Goal: Information Seeking & Learning: Learn about a topic

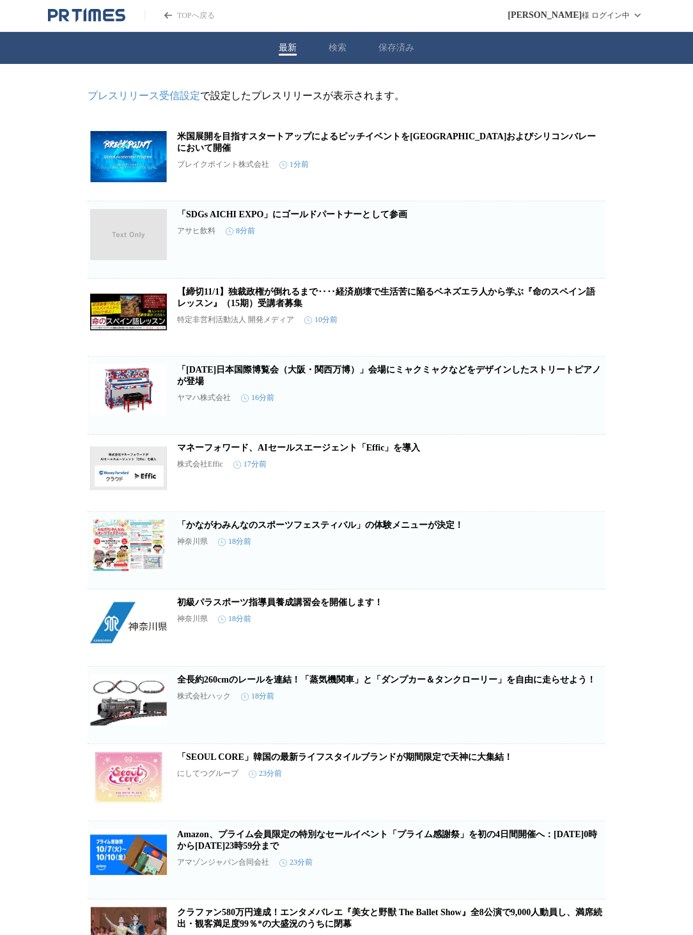
click at [539, 173] on icon "button" at bounding box center [538, 167] width 15 height 15
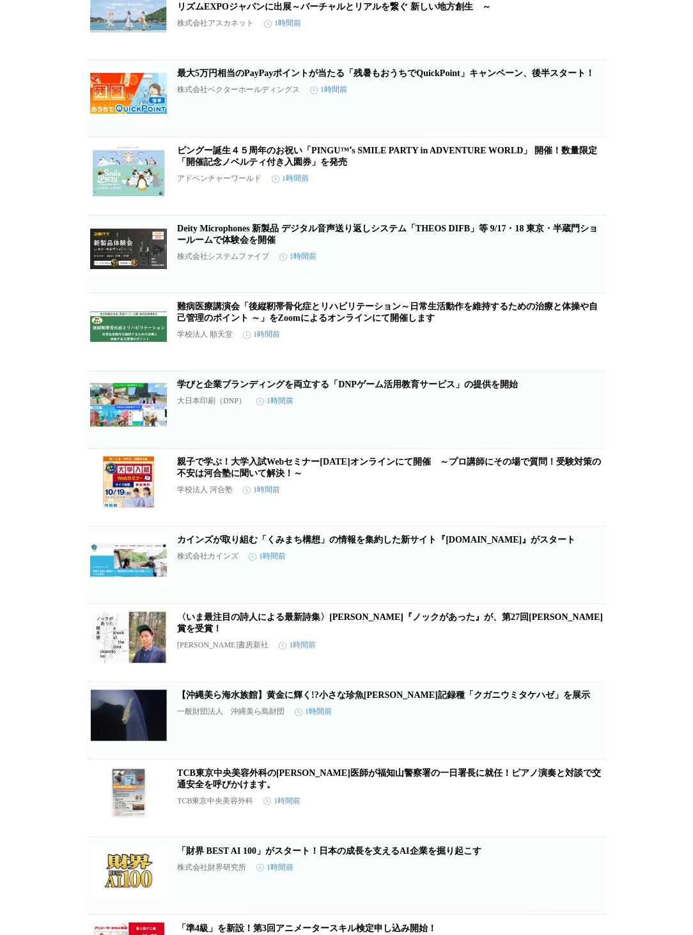
scroll to position [5761, 0]
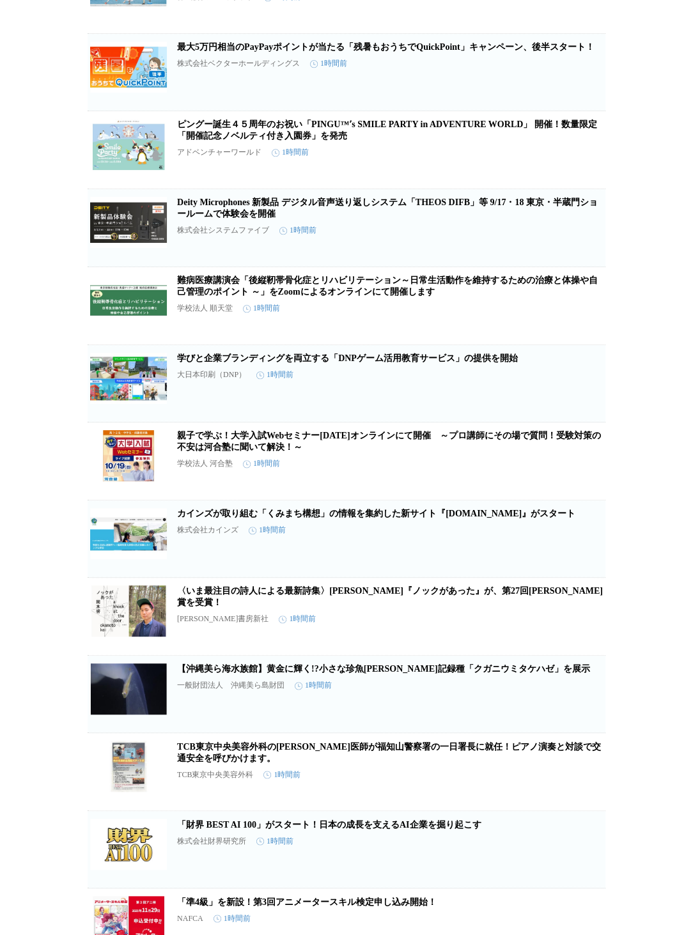
click at [381, 363] on link "学びと企業ブランディングを両立する「DNPゲーム活用教育サービス」の提供を開始" at bounding box center [347, 358] width 341 height 10
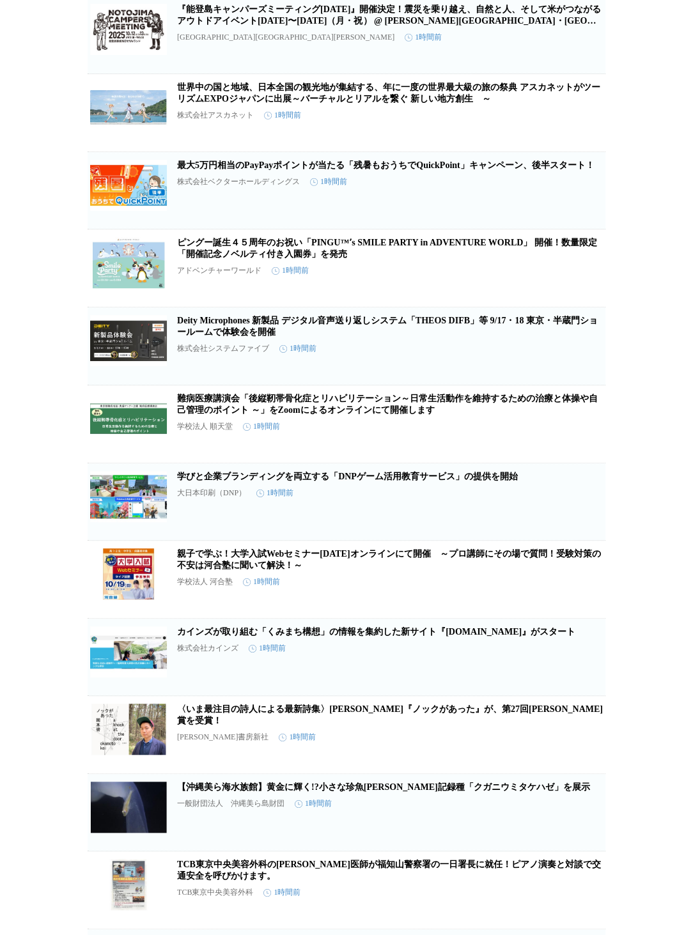
click at [331, 481] on link "学びと企業ブランディングを両立する「DNPゲーム活用教育サービス」の提供を開始" at bounding box center [347, 476] width 341 height 10
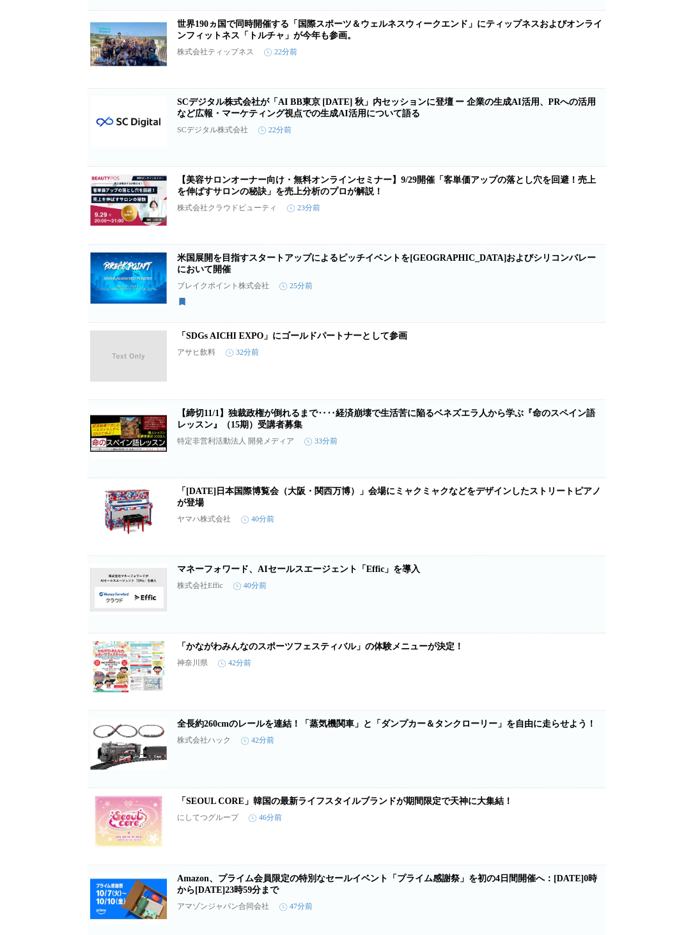
scroll to position [971, 0]
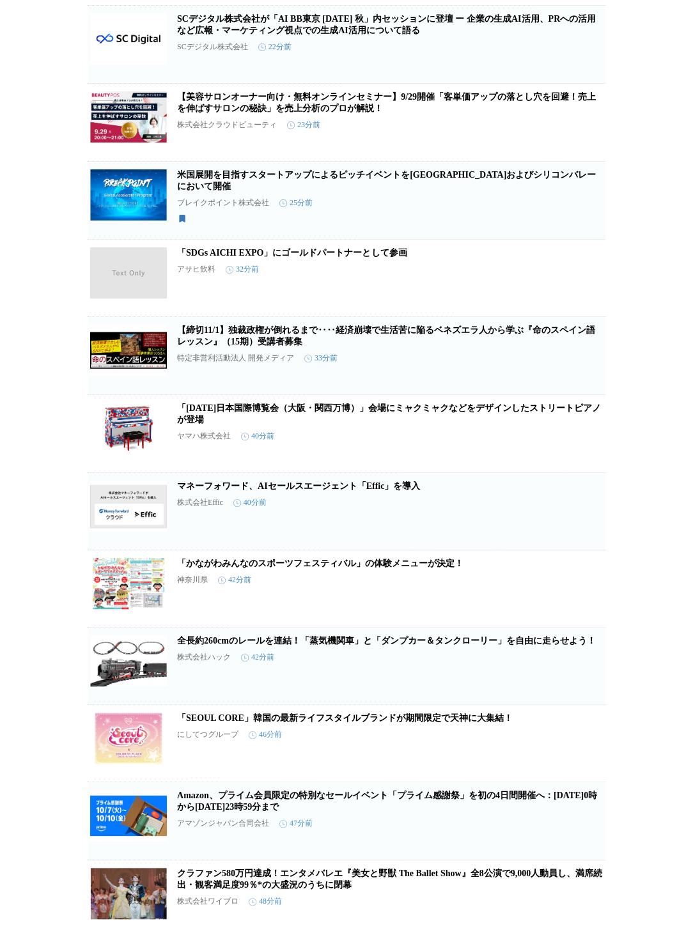
click at [272, 645] on link "全長約260cmのレールを連結！「蒸気機関車」と「ダンプカー＆タンクローリー」を自由に走らせよう！" at bounding box center [386, 641] width 418 height 10
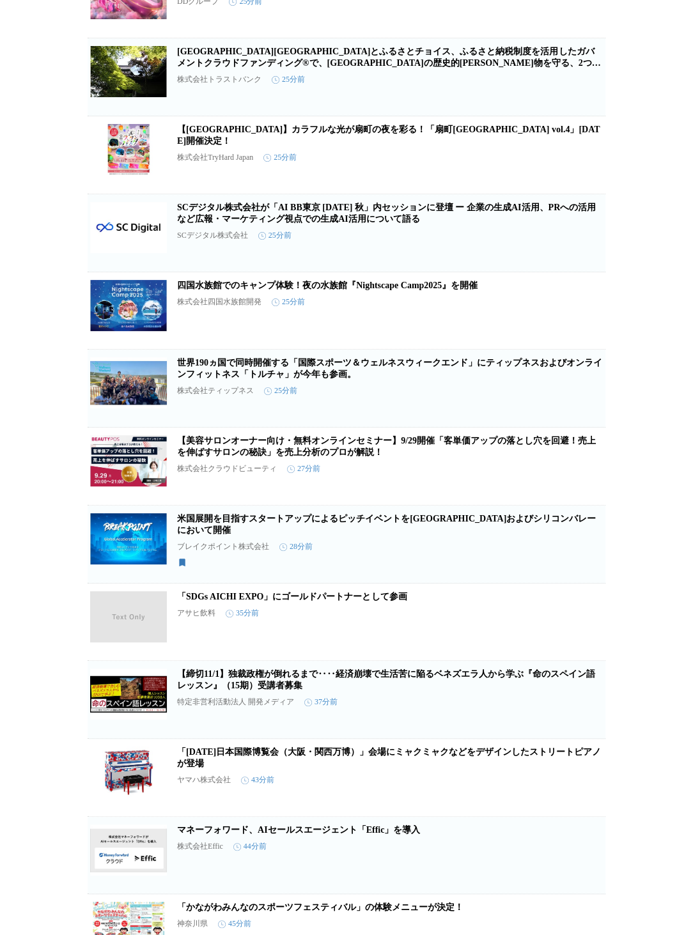
scroll to position [0, 0]
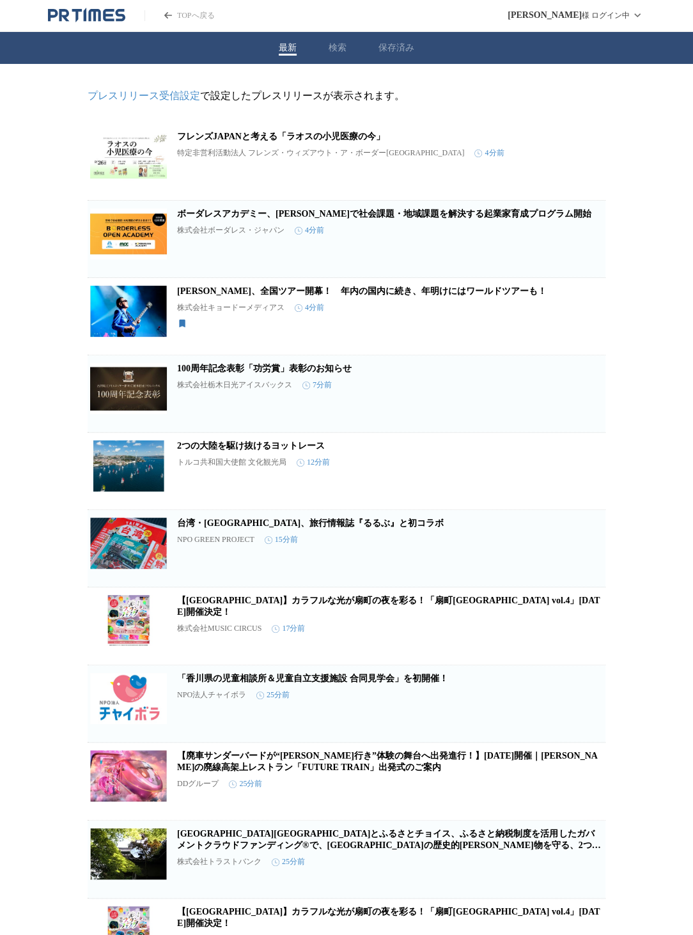
click at [386, 47] on button "保存済み" at bounding box center [396, 47] width 36 height 11
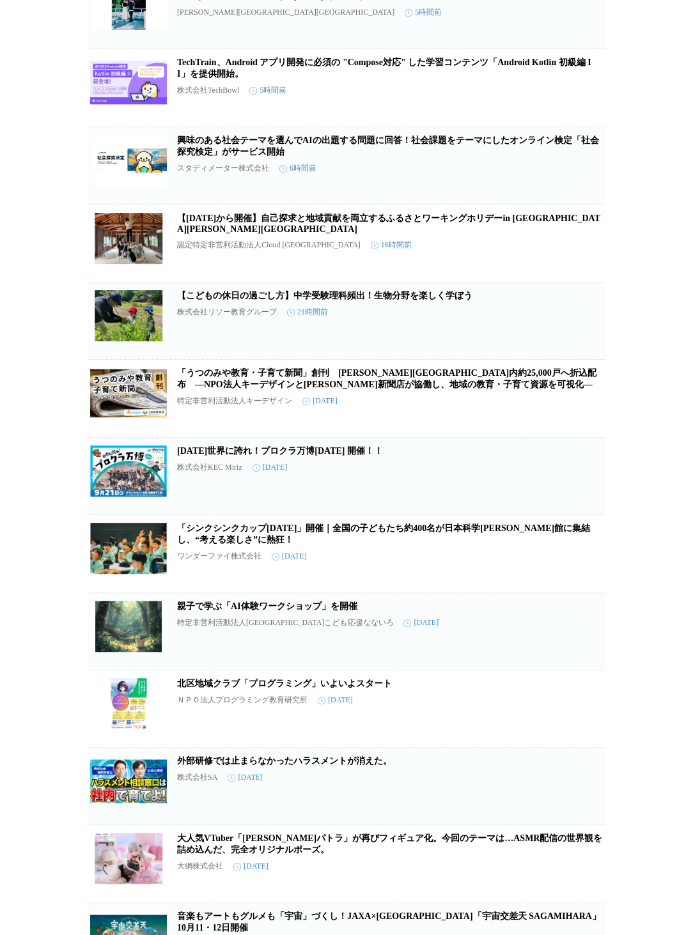
scroll to position [664, 0]
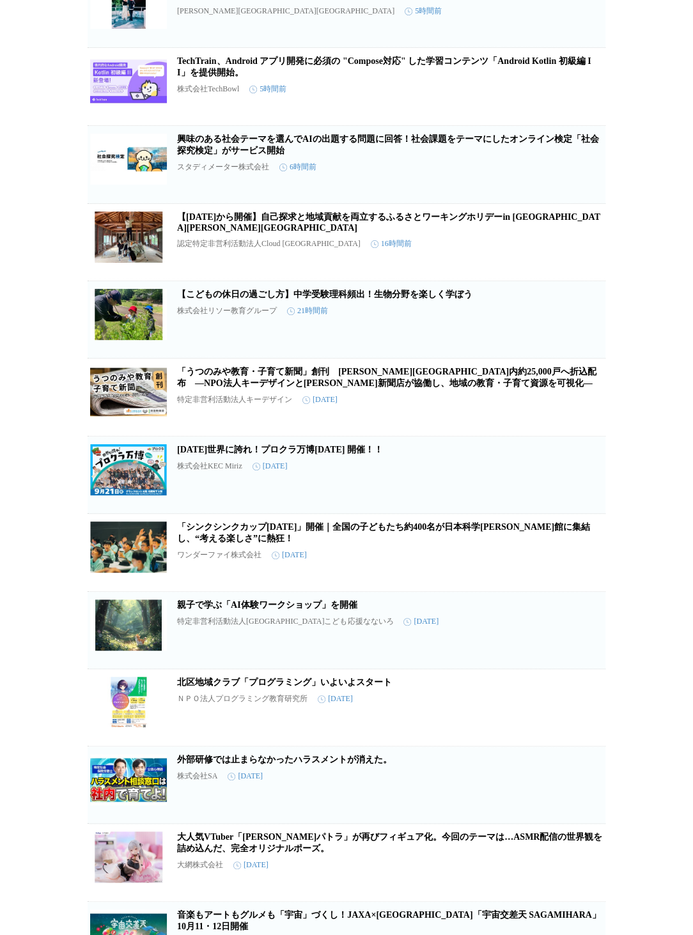
click at [247, 454] on link "2025年9月21日（日）世界に誇れ！プロクラ万博2025 開催！！" at bounding box center [280, 450] width 206 height 10
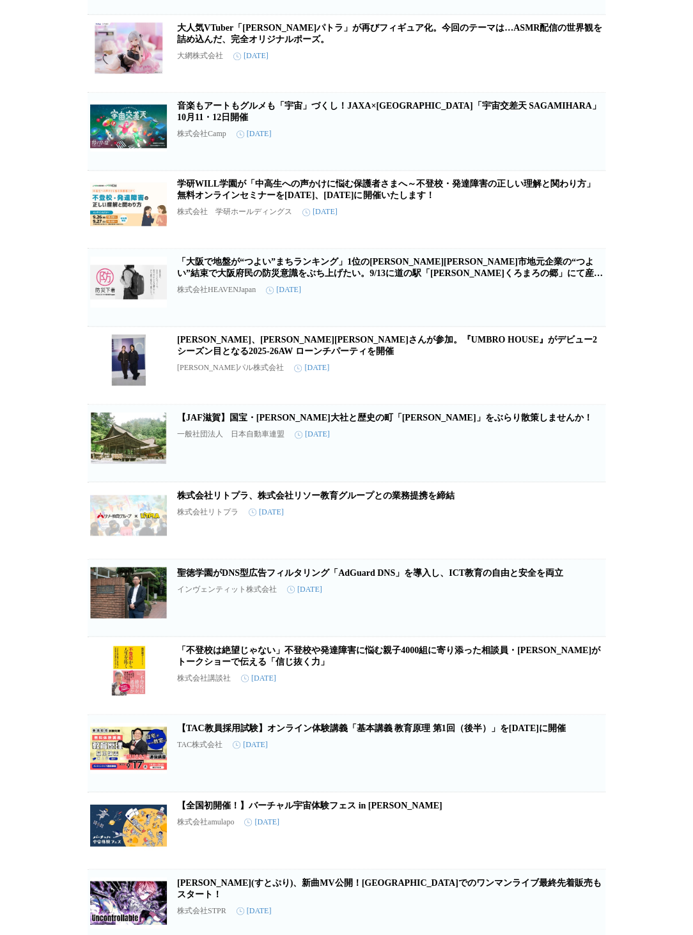
scroll to position [1675, 0]
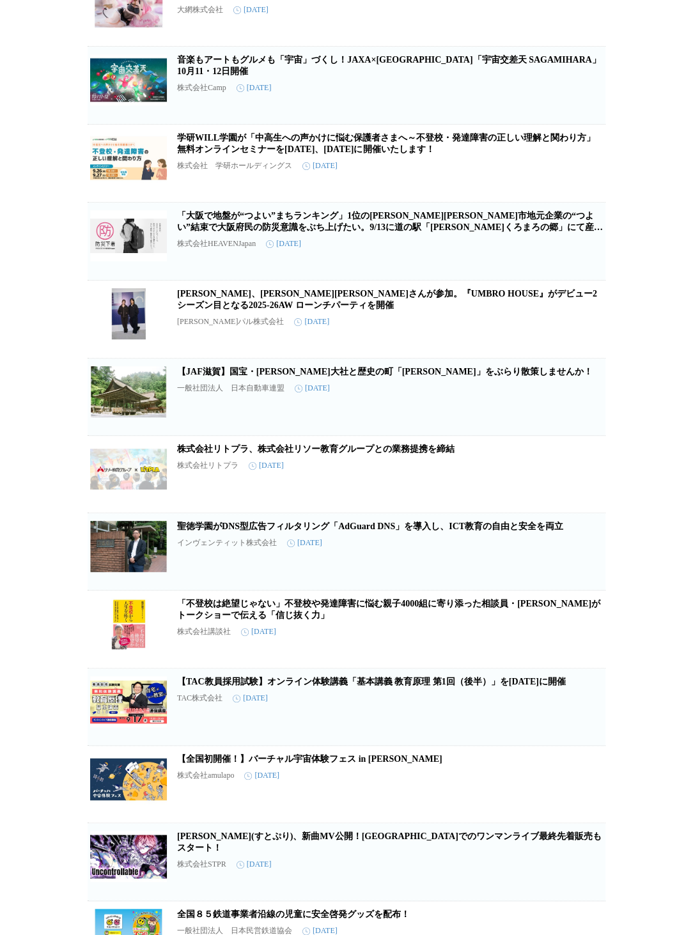
click at [206, 76] on link "音楽もアートもグルメも「宇宙」づくし！JAXA×相模原市「宇宙交差天 SAGAMIHARA」10月11・12日開催" at bounding box center [389, 65] width 424 height 21
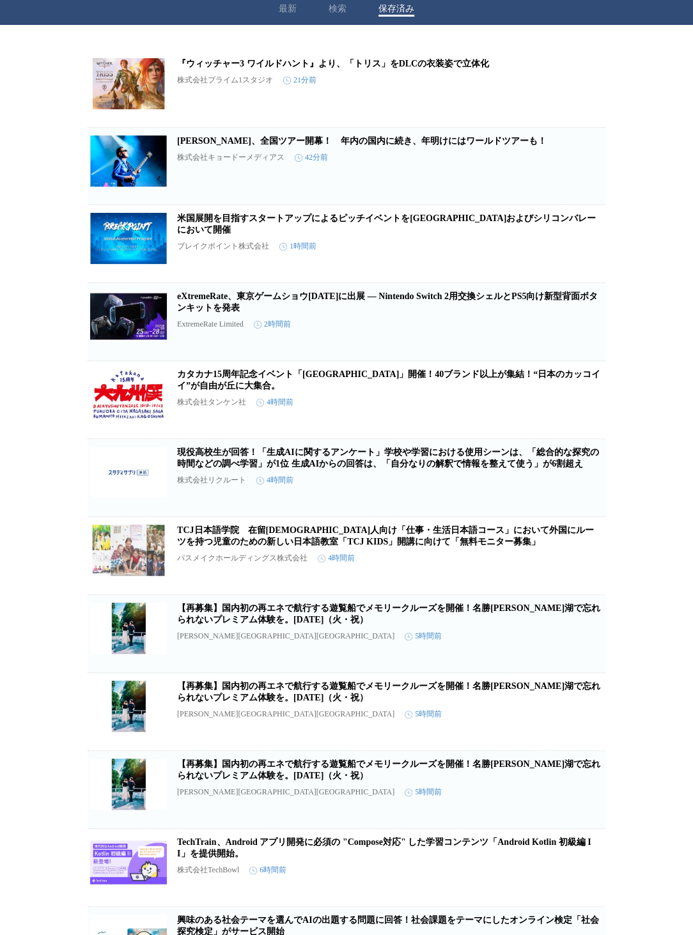
scroll to position [0, 0]
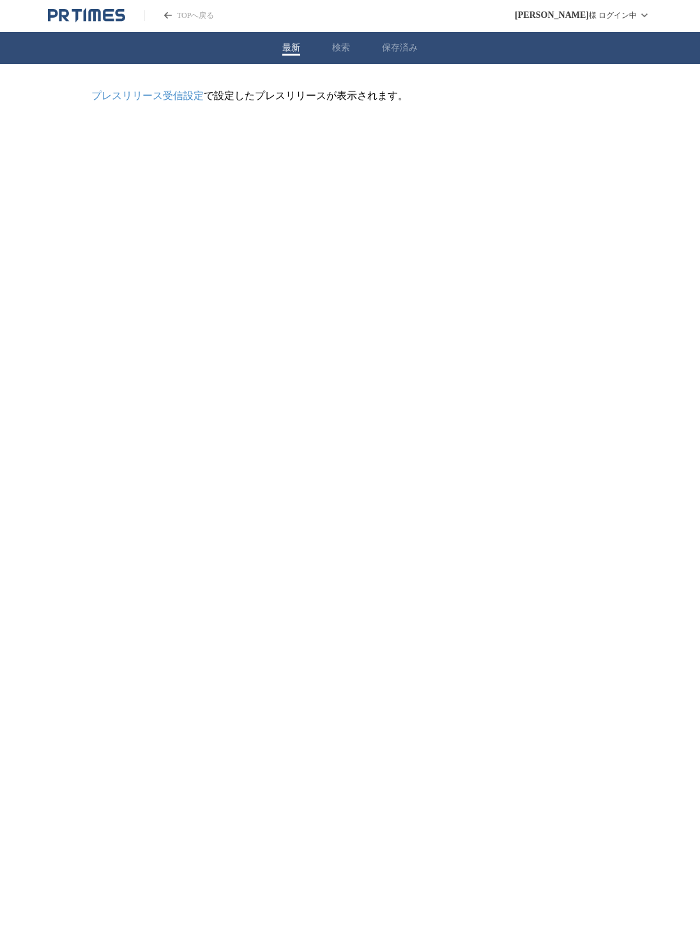
click at [285, 49] on button "最新" at bounding box center [291, 47] width 18 height 11
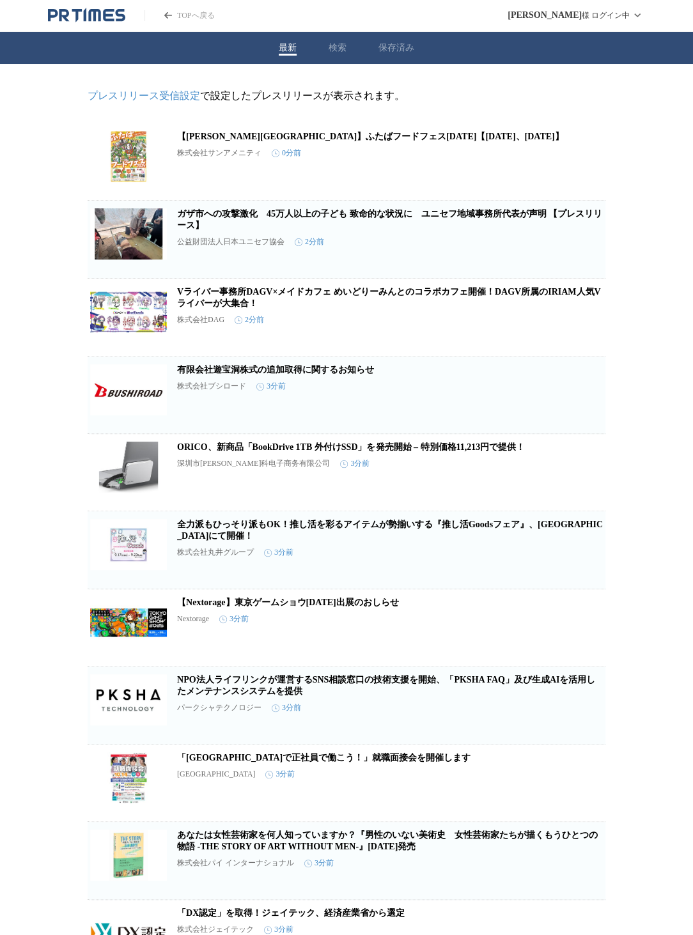
click at [370, 452] on link "ORICO、新商品「BookDrive 1TB 外付けSSD」を発売開始 – 特別価格11,213円で提供！" at bounding box center [351, 447] width 348 height 10
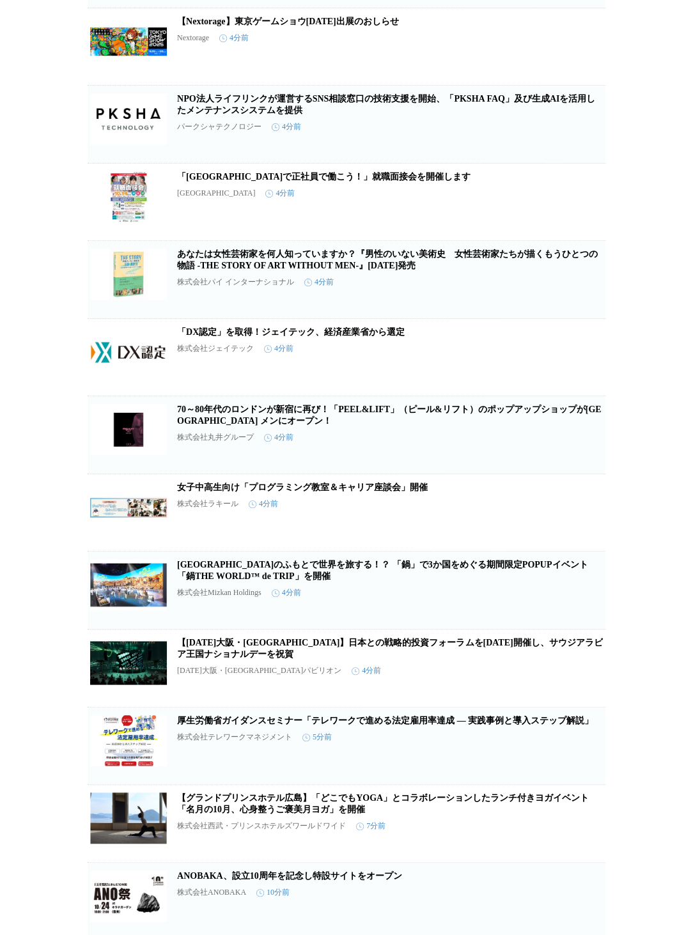
scroll to position [613, 0]
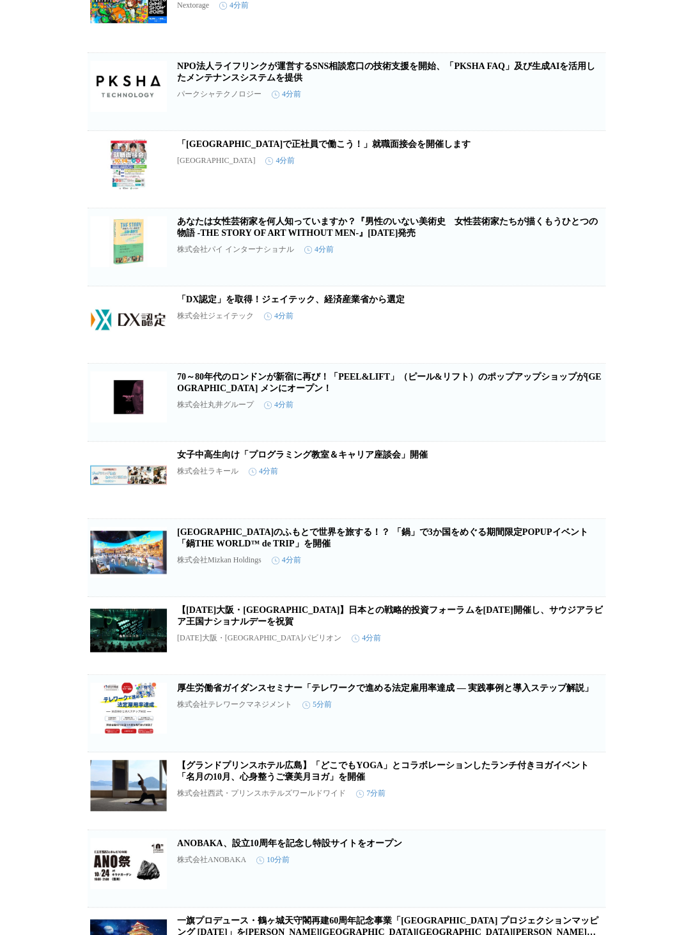
click at [366, 459] on link "女子中高生向け「プログラミング教室＆キャリア座談会」開催" at bounding box center [302, 455] width 250 height 10
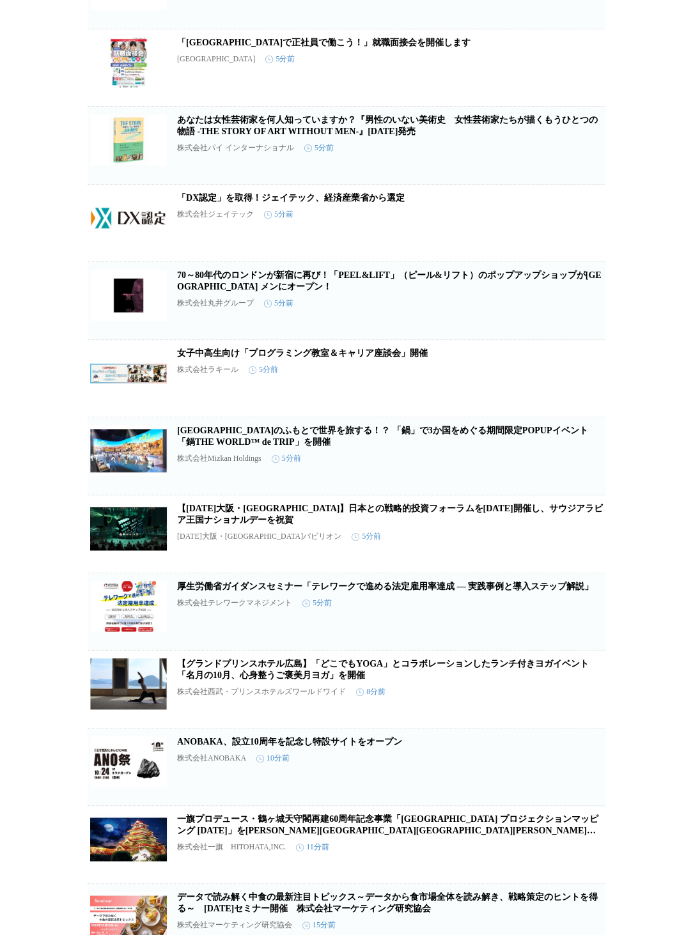
scroll to position [716, 0]
click at [539, 390] on icon "button" at bounding box center [538, 382] width 15 height 15
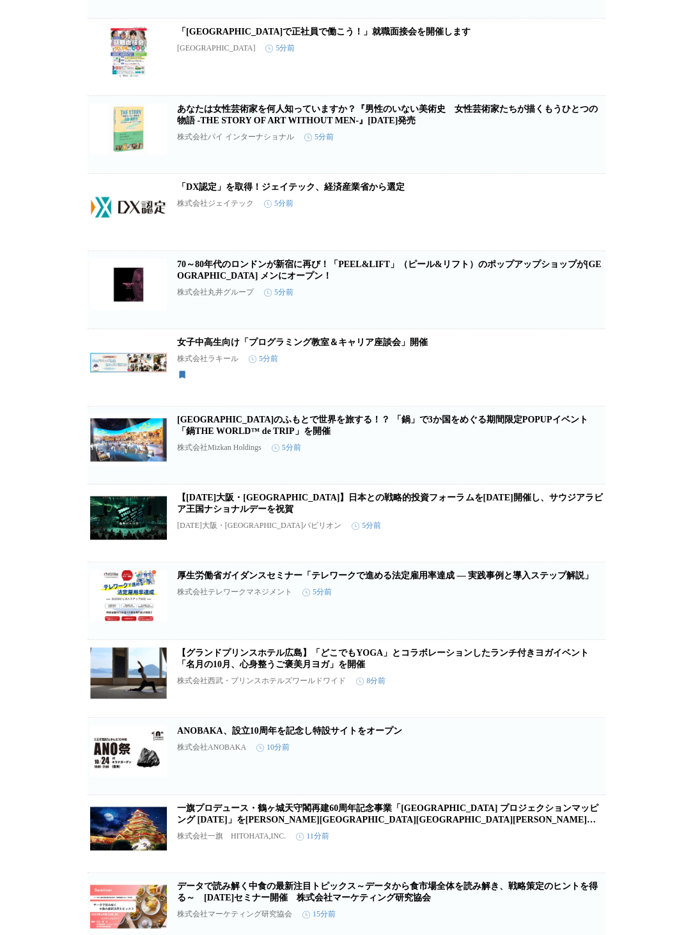
scroll to position [724, 0]
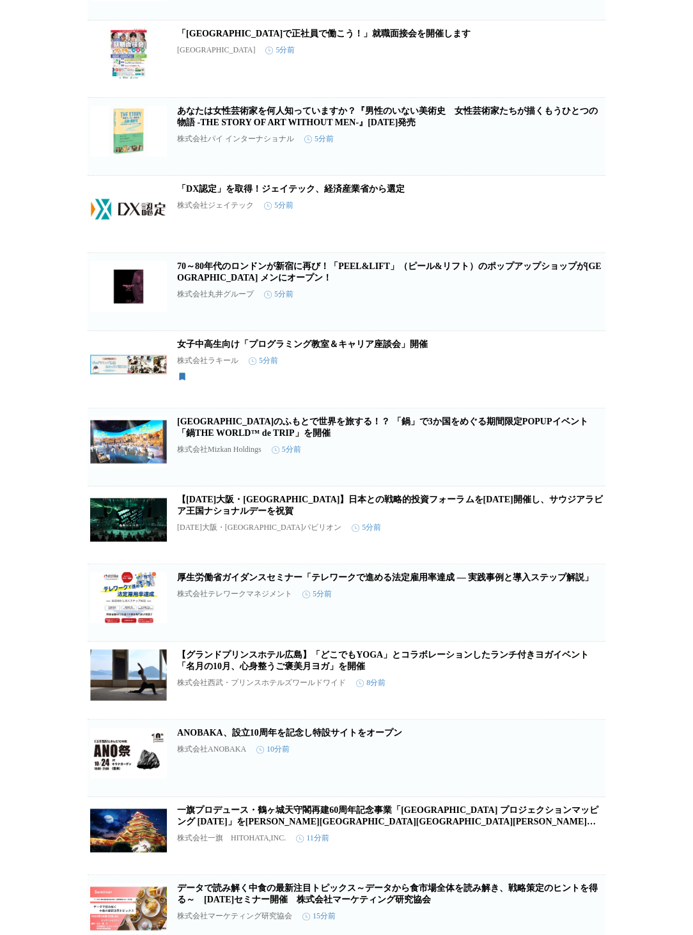
click at [390, 349] on link "女子中高生向け「プログラミング教室＆キャリア座談会」開催" at bounding box center [302, 344] width 250 height 10
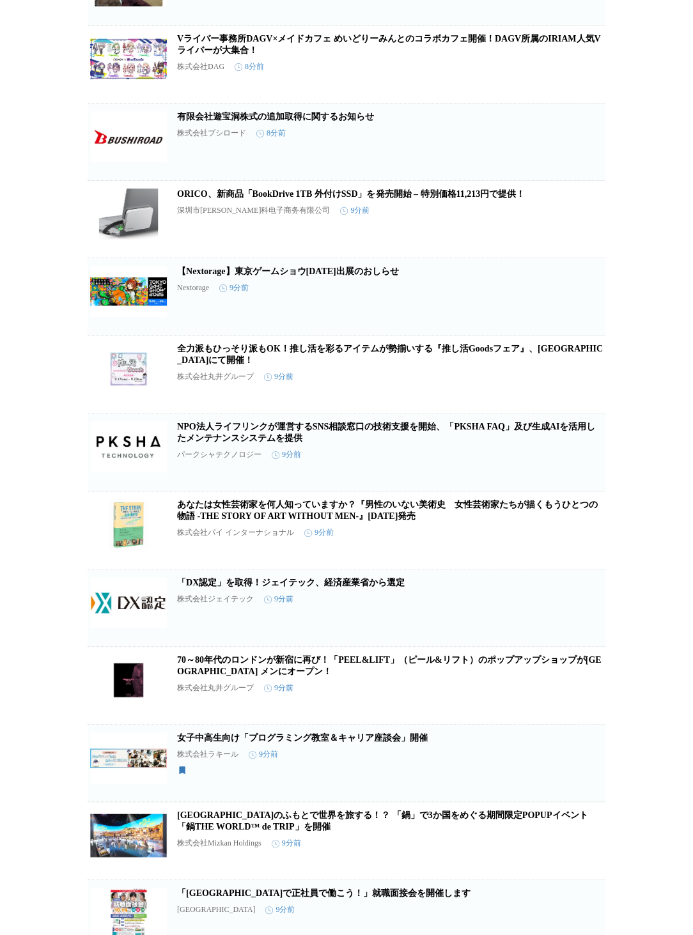
scroll to position [716, 0]
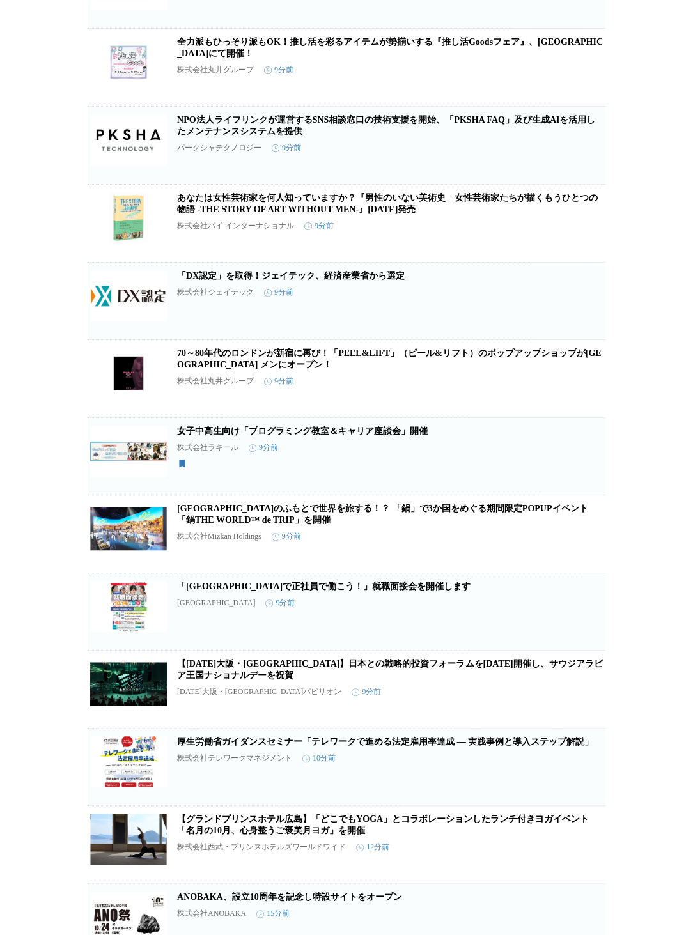
click at [353, 436] on link "女子中高生向け「プログラミング教室＆キャリア座談会」開催" at bounding box center [302, 431] width 250 height 10
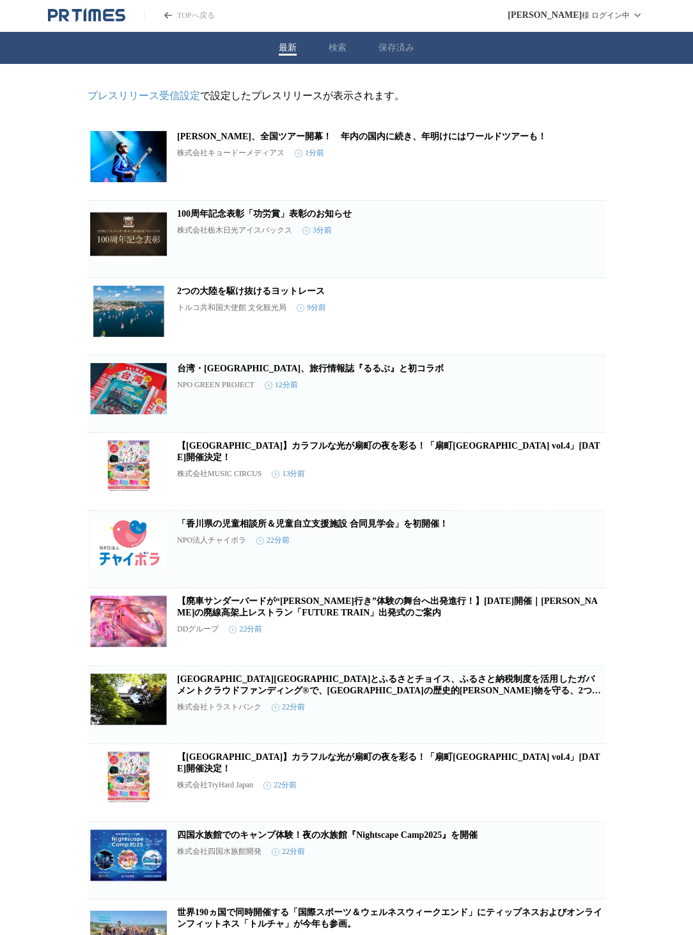
click at [540, 169] on icon "button" at bounding box center [538, 166] width 15 height 15
click at [397, 528] on link "「香川県の児童相談所＆児童自立支援施設 合同見学会」を初開催！" at bounding box center [312, 524] width 271 height 10
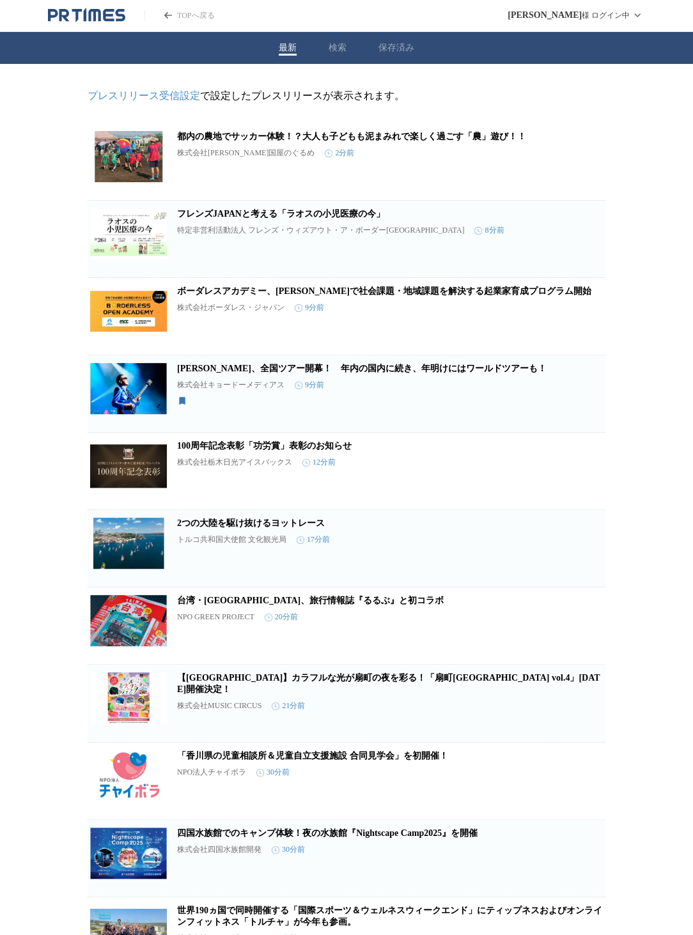
click at [265, 136] on link "都内の農地でサッカー体験！？大人も子どもも泥まみれで楽しく過ごす「農」遊び！！" at bounding box center [351, 137] width 349 height 10
click at [243, 294] on link "ボーダレスアカデミー、宮崎で社会課題・地域課題を解決する起業家育成プログラム開始" at bounding box center [384, 291] width 414 height 10
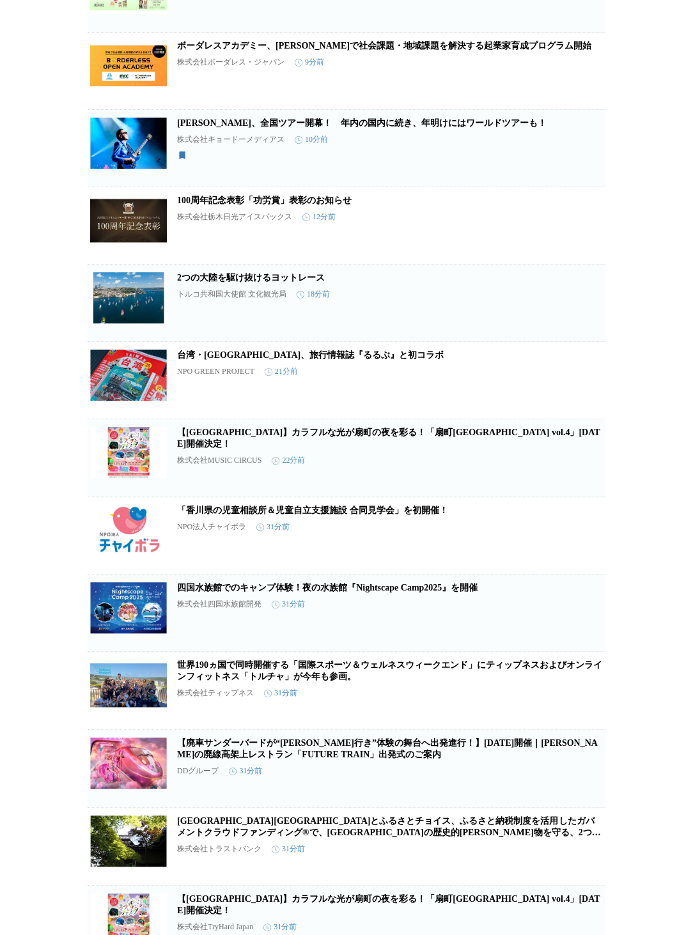
scroll to position [106, 0]
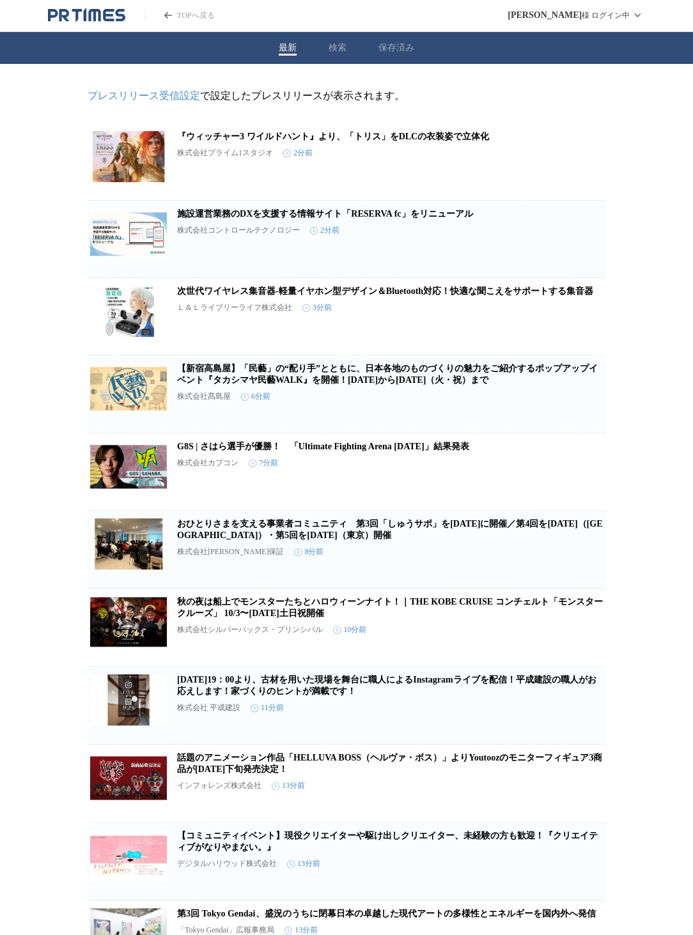
click at [536, 167] on icon "button" at bounding box center [538, 166] width 15 height 15
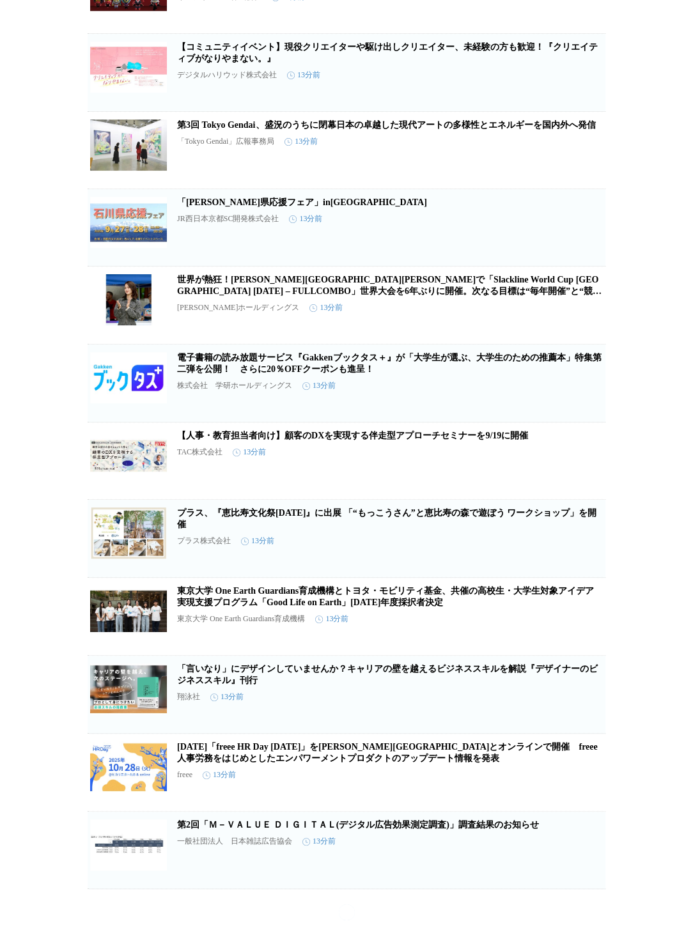
scroll to position [831, 0]
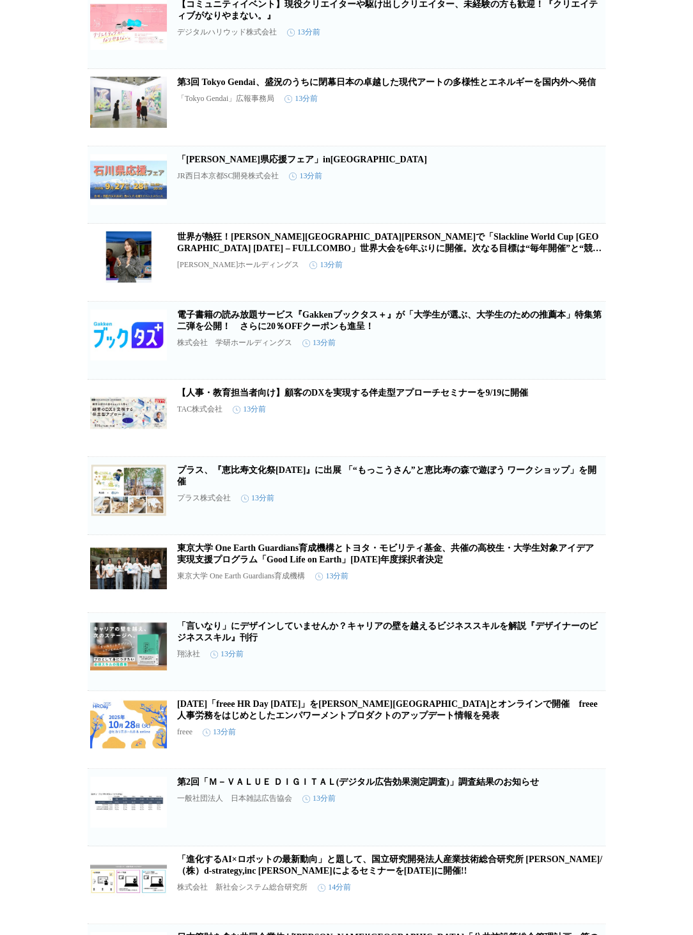
click at [238, 564] on link "東京大学 One Earth Guardians育成機構とトヨタ・モビリティ基金、共催の高校生・大学生対象アイデア実現支援プログラム「Good Life on…" at bounding box center [385, 553] width 417 height 21
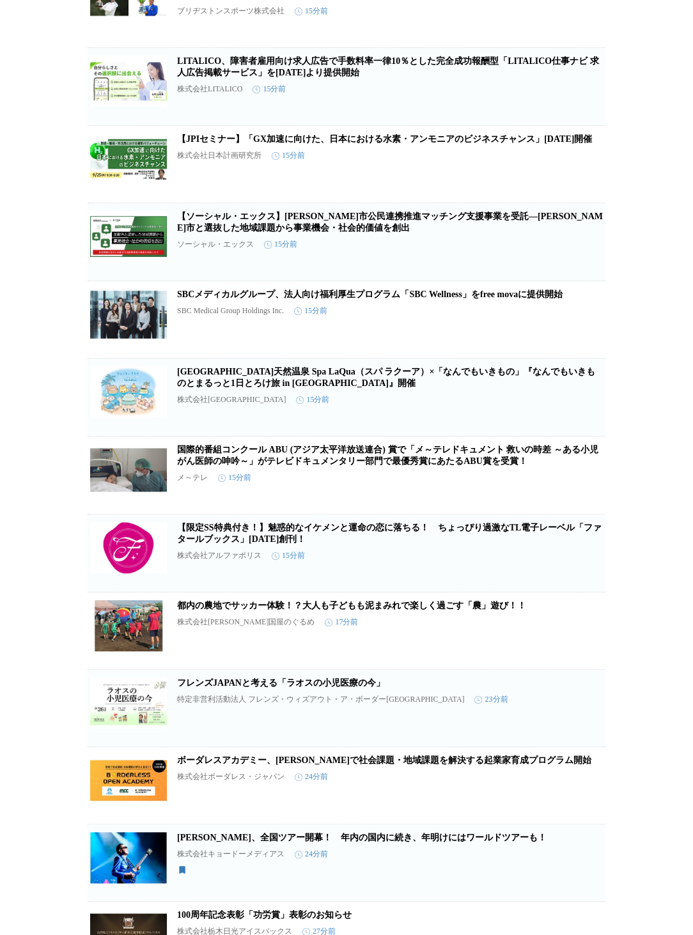
scroll to position [2773, 0]
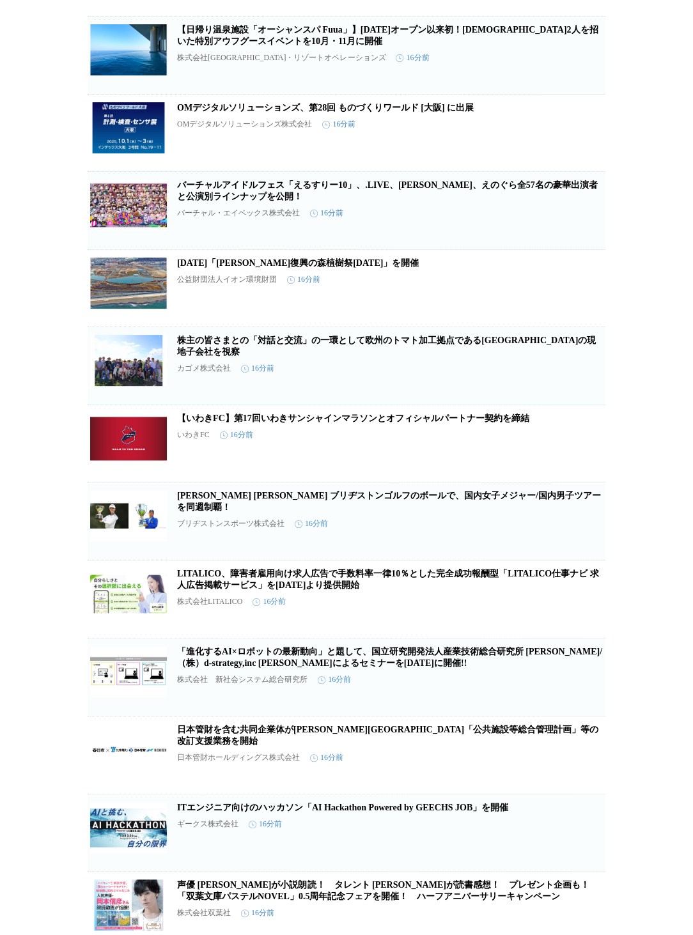
scroll to position [1891, 0]
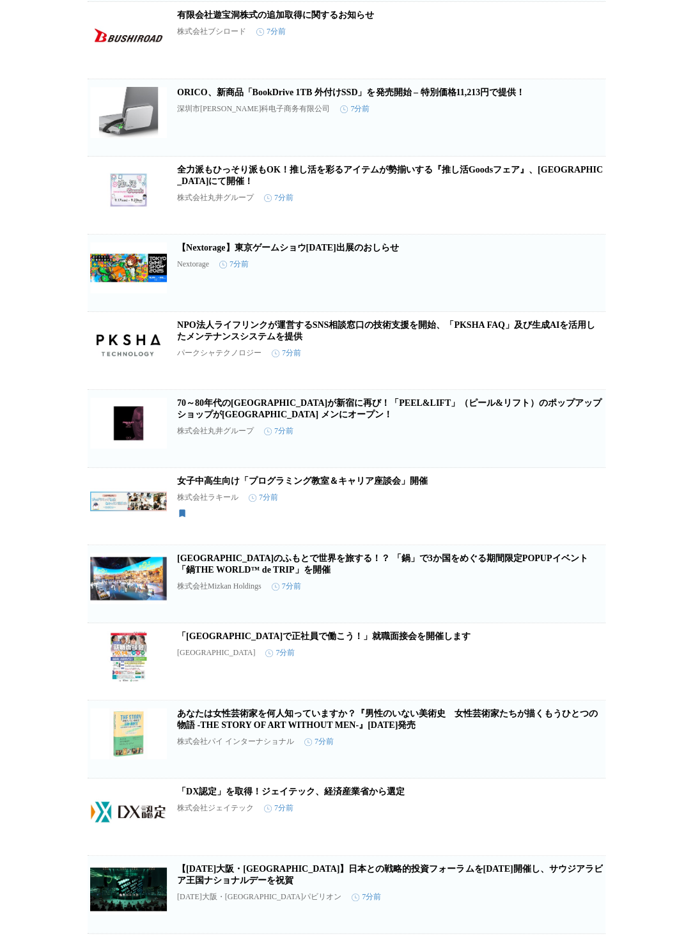
scroll to position [562, 0]
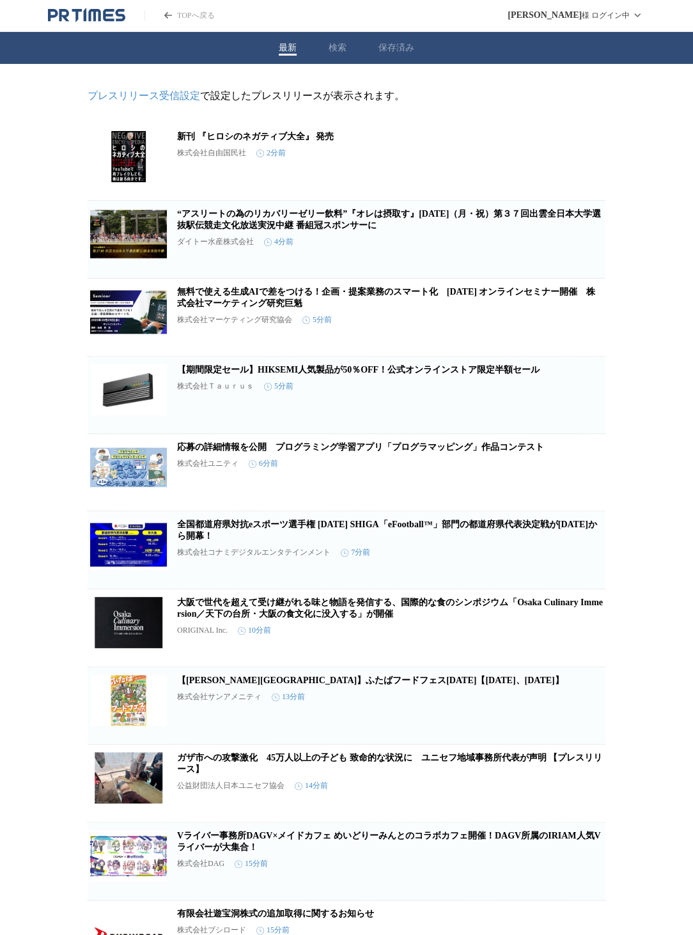
click at [287, 54] on button "最新" at bounding box center [288, 47] width 18 height 11
click at [539, 166] on icon "button" at bounding box center [538, 166] width 15 height 15
click at [448, 452] on link "応募の詳細情報を公開　プログラミング学習アプリ「プログラマッピング」作品コンテスト" at bounding box center [360, 447] width 367 height 10
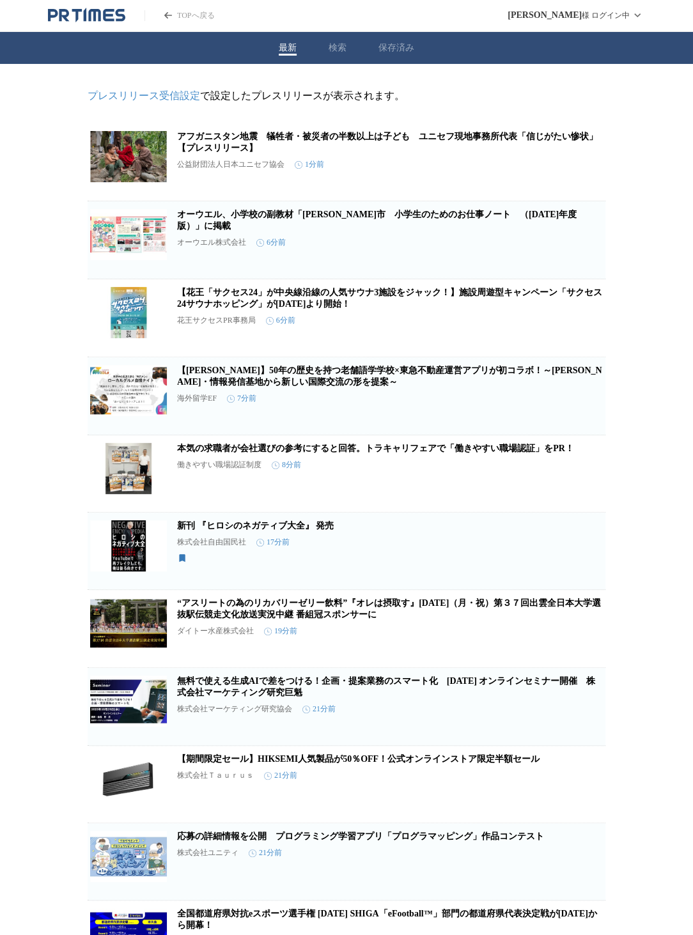
click at [402, 841] on link "応募の詳細情報を公開　プログラミング学習アプリ「プログラマッピング」作品コンテスト" at bounding box center [360, 836] width 367 height 10
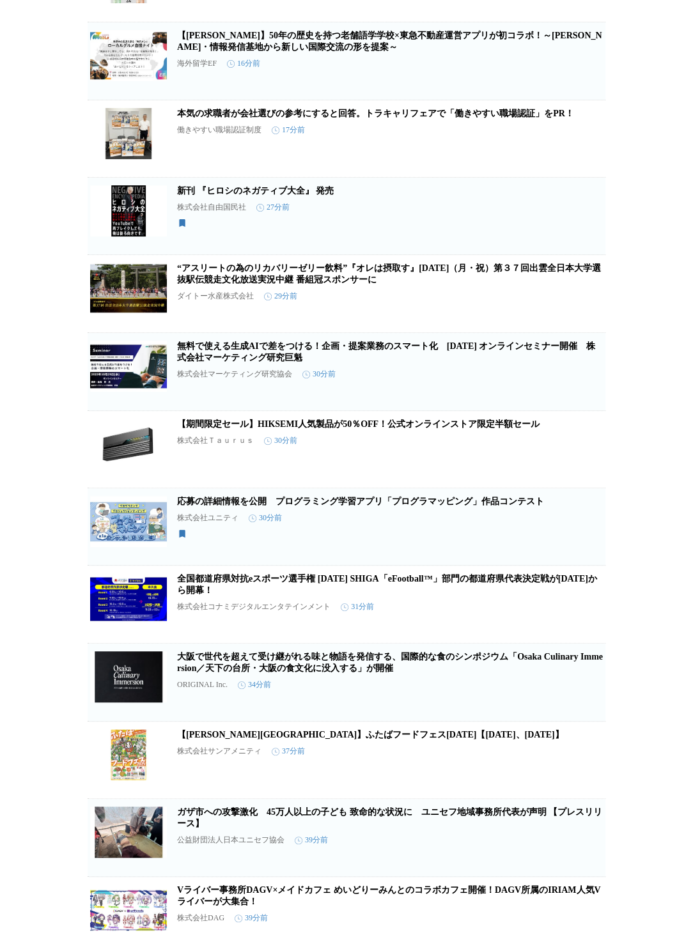
click at [321, 506] on link "応募の詳細情報を公開　プログラミング学習アプリ「プログラマッピング」作品コンテスト" at bounding box center [360, 501] width 367 height 10
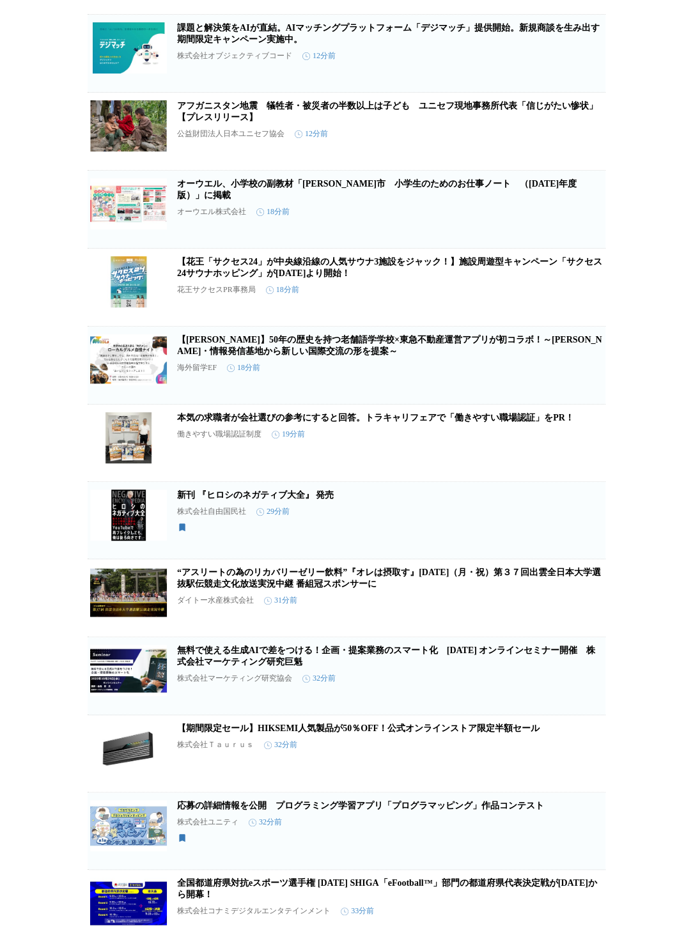
scroll to position [1450, 0]
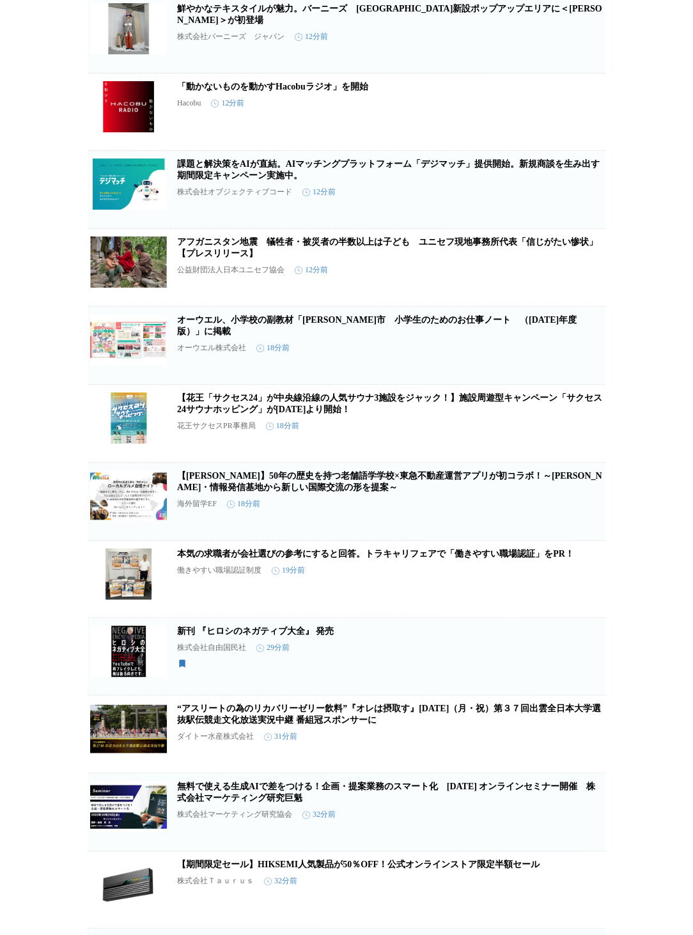
click at [271, 336] on link "オーウエル、小学校の副教材「[PERSON_NAME]市　小学生のためのお仕事ノート　（[DATE]年度版）」に掲載" at bounding box center [376, 325] width 399 height 21
